Goal: Task Accomplishment & Management: Use online tool/utility

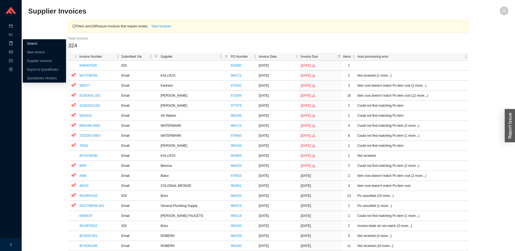
click at [29, 45] on link "Search" at bounding box center [32, 44] width 10 height 4
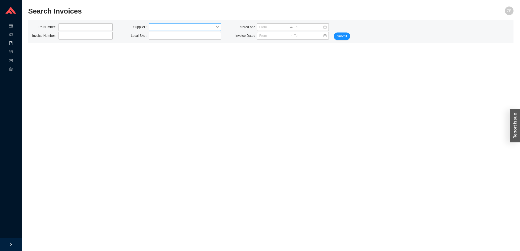
click at [173, 29] on input "search" at bounding box center [183, 27] width 65 height 7
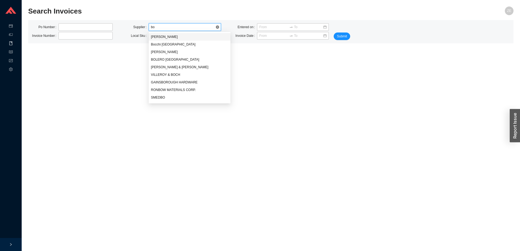
type input "bob"
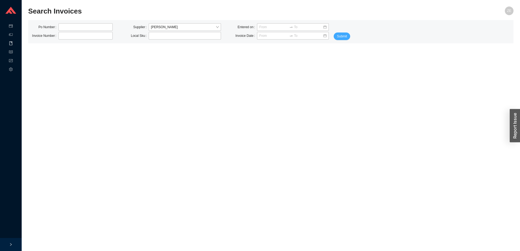
click at [342, 36] on span "Submit" at bounding box center [342, 36] width 10 height 5
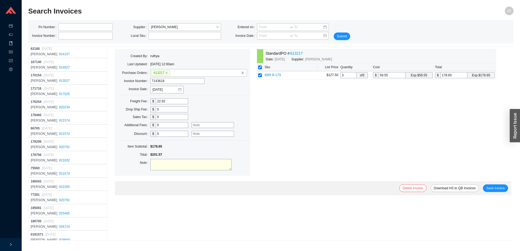
scroll to position [1504, 0]
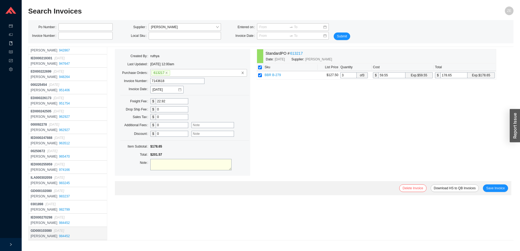
click at [68, 234] on div "BOBRICK 984452" at bounding box center [68, 235] width 75 height 5
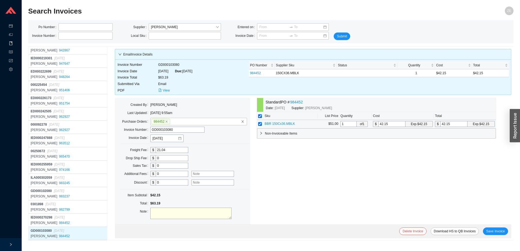
click at [283, 124] on span "BBR 150Cx36.MBLK" at bounding box center [279, 124] width 30 height 4
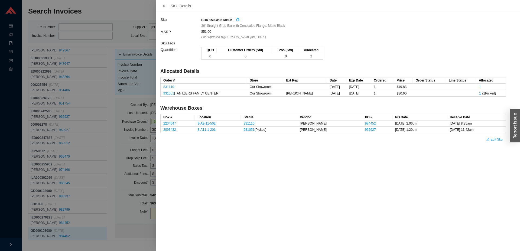
click at [236, 20] on icon "google" at bounding box center [237, 19] width 3 height 3
click at [434, 191] on div "Sku BBR 150Cx36.MBLK 36" Straight Grab Bar with Concealed Flange, Matte Black M…" at bounding box center [338, 131] width 364 height 239
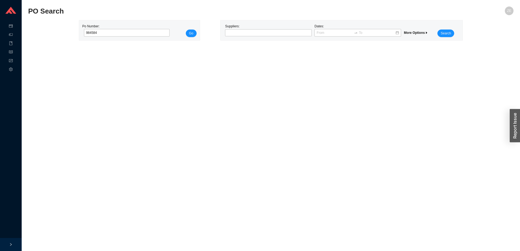
type input "984584"
click at [186, 29] on button "Go" at bounding box center [191, 33] width 11 height 8
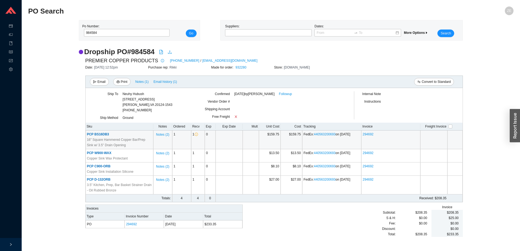
click at [156, 134] on td "Notes ( 2 )" at bounding box center [162, 139] width 19 height 19
click at [161, 135] on span "Notes ( 2 )" at bounding box center [162, 134] width 13 height 5
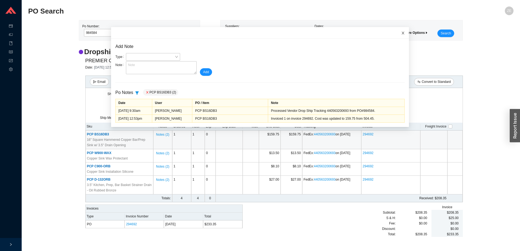
click at [401, 34] on icon "close" at bounding box center [403, 33] width 4 height 4
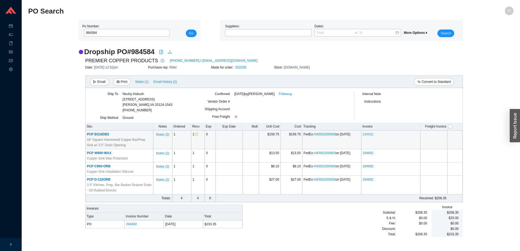
click at [366, 133] on link "294692" at bounding box center [367, 134] width 11 height 4
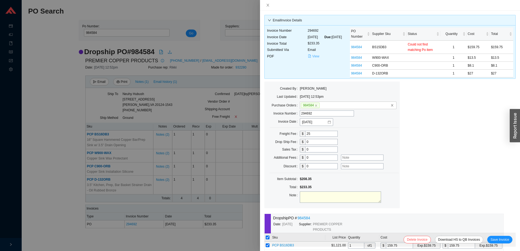
click at [310, 59] on button "View" at bounding box center [313, 56] width 12 height 6
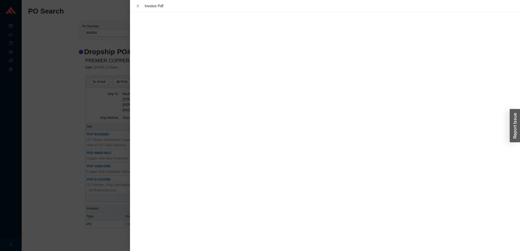
click at [101, 239] on div at bounding box center [260, 125] width 520 height 251
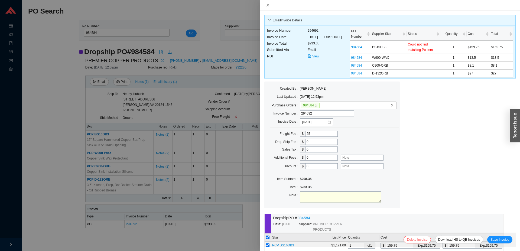
click at [235, 245] on div at bounding box center [260, 125] width 520 height 251
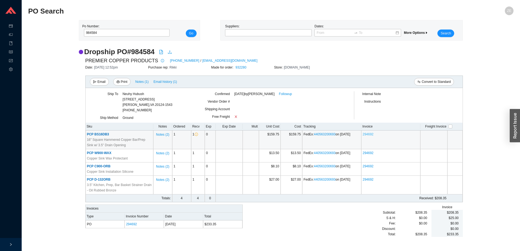
click at [366, 135] on link "294692" at bounding box center [367, 134] width 11 height 4
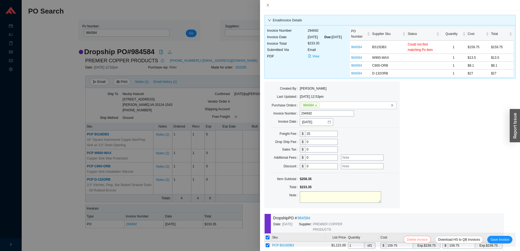
click at [417, 239] on span "Delete Invoice" at bounding box center [417, 239] width 21 height 5
click at [444, 223] on span "Yes" at bounding box center [444, 224] width 5 height 5
click at [179, 241] on div at bounding box center [260, 125] width 520 height 251
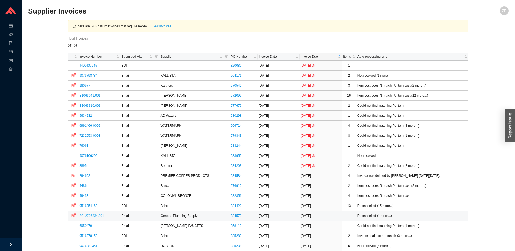
click at [90, 217] on link "S012796834.001" at bounding box center [91, 216] width 25 height 4
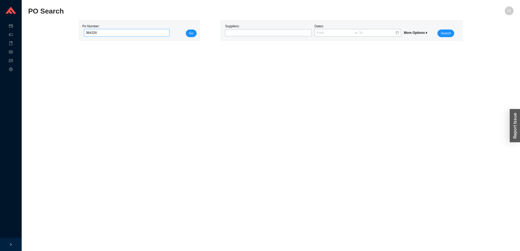
type input "984326"
click button "Go" at bounding box center [191, 33] width 11 height 8
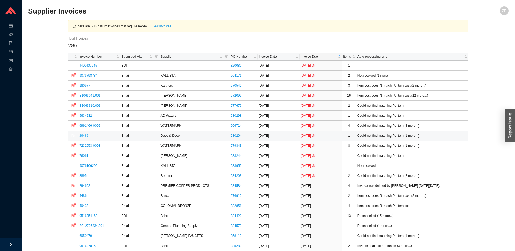
click at [85, 135] on link "26482" at bounding box center [83, 136] width 9 height 4
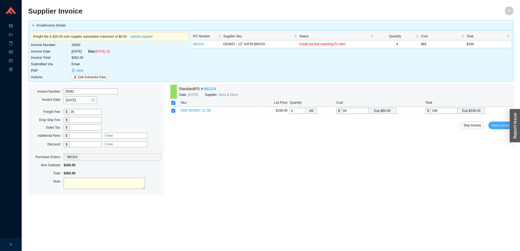
click at [497, 125] on span "Save Invoice" at bounding box center [500, 125] width 19 height 5
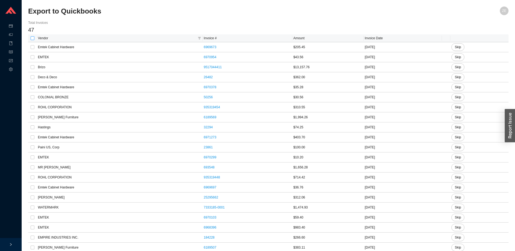
click at [32, 40] on input "checkbox" at bounding box center [33, 38] width 4 height 4
checkbox input "true"
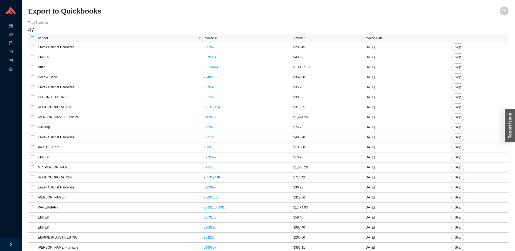
checkbox input "true"
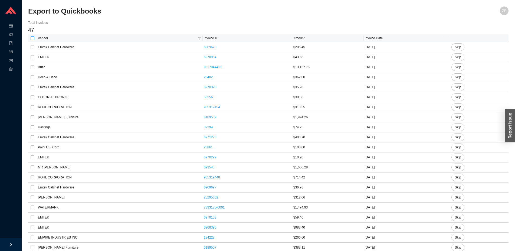
checkbox input "true"
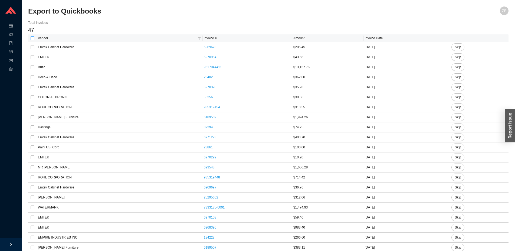
checkbox input "true"
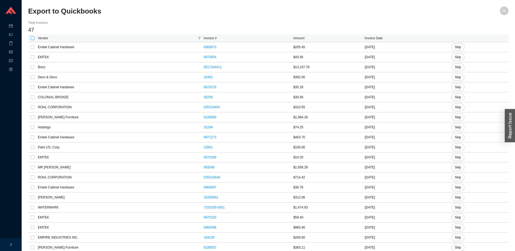
checkbox input "true"
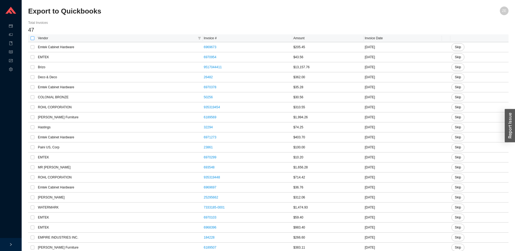
checkbox input "true"
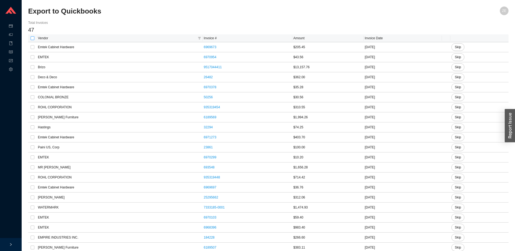
checkbox input "true"
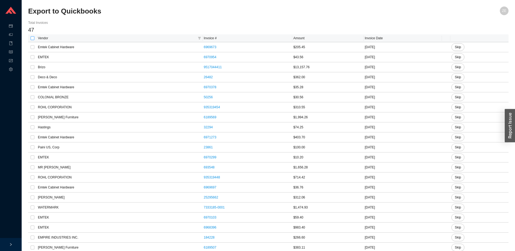
checkbox input "true"
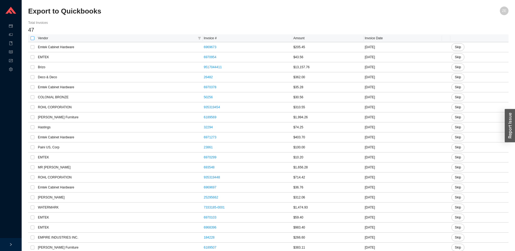
checkbox input "true"
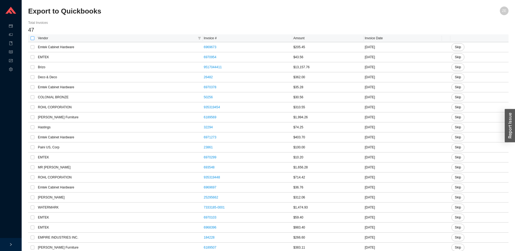
checkbox input "true"
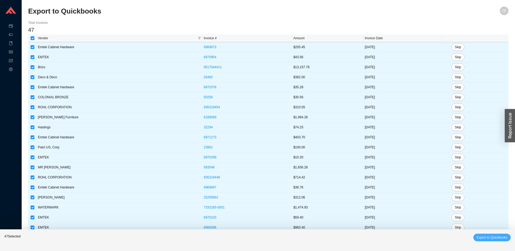
click at [487, 240] on button "Export to Quickbooks" at bounding box center [491, 238] width 37 height 8
checkbox input "false"
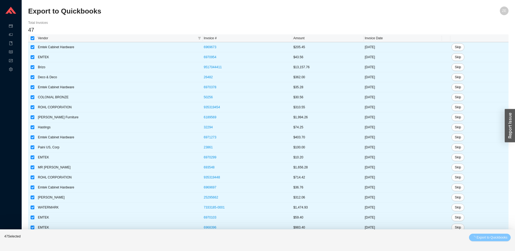
checkbox input "false"
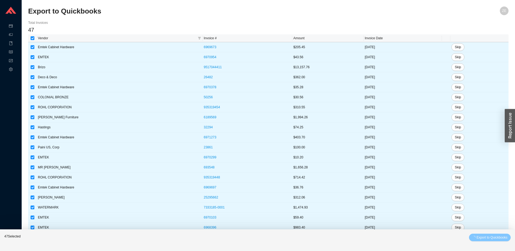
checkbox input "false"
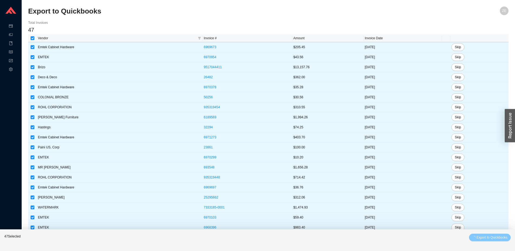
checkbox input "false"
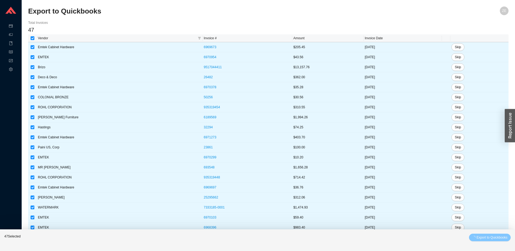
checkbox input "false"
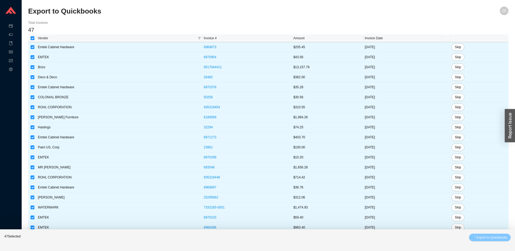
checkbox input "false"
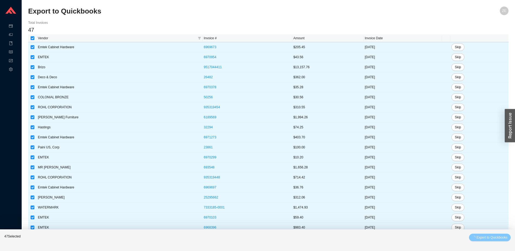
checkbox input "false"
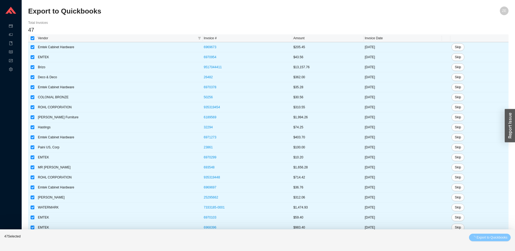
checkbox input "false"
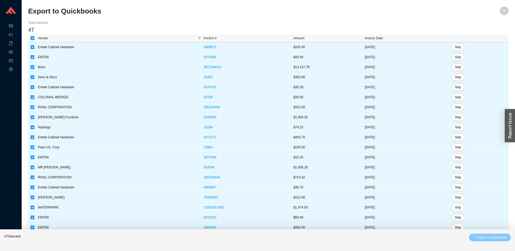
checkbox input "false"
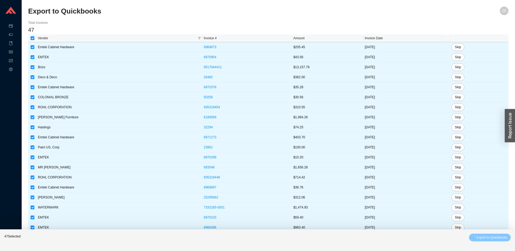
checkbox input "false"
